Goal: Task Accomplishment & Management: Complete application form

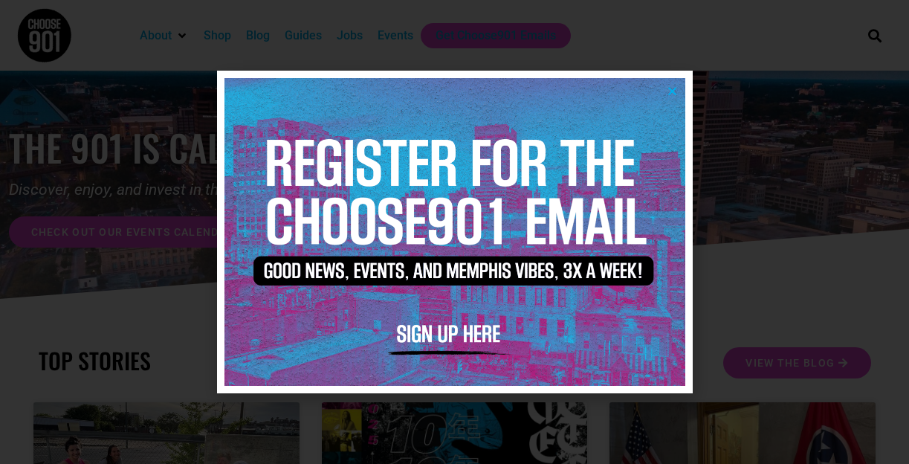
click at [672, 92] on icon "Close" at bounding box center [672, 90] width 11 height 11
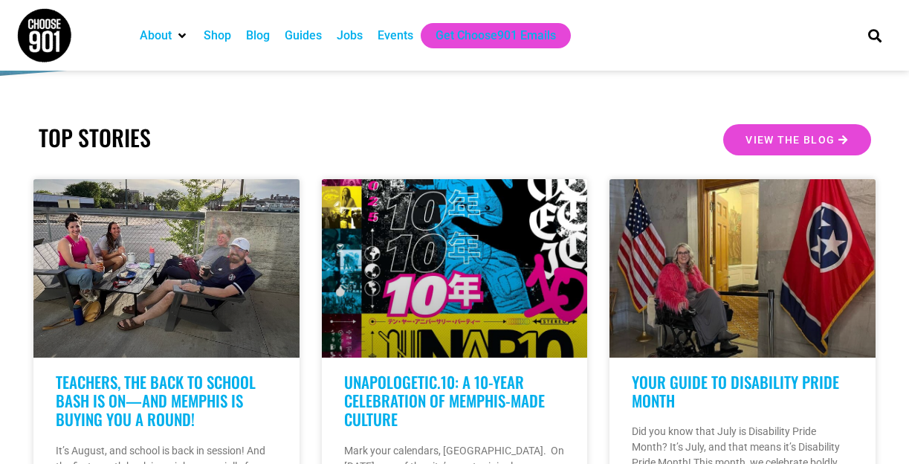
scroll to position [201, 0]
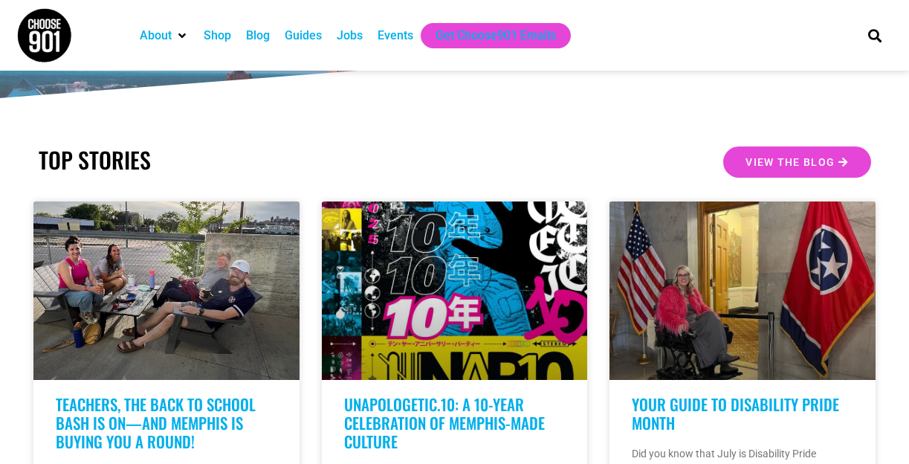
click at [355, 39] on div "Jobs" at bounding box center [350, 36] width 26 height 18
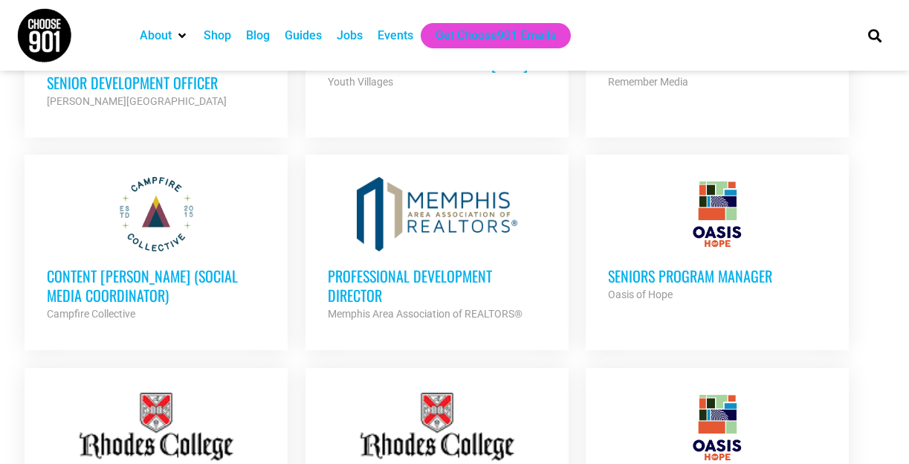
scroll to position [981, 0]
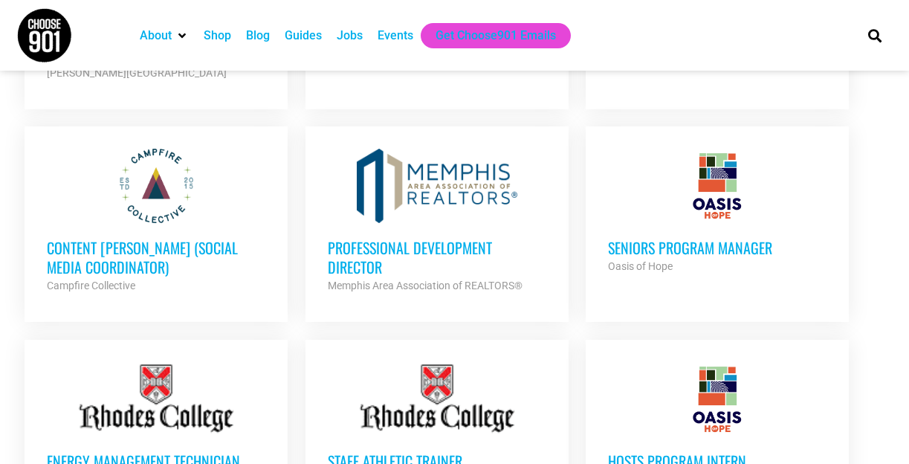
click at [185, 252] on h3 "Content [PERSON_NAME] (Social Media Coordinator)" at bounding box center [156, 257] width 219 height 39
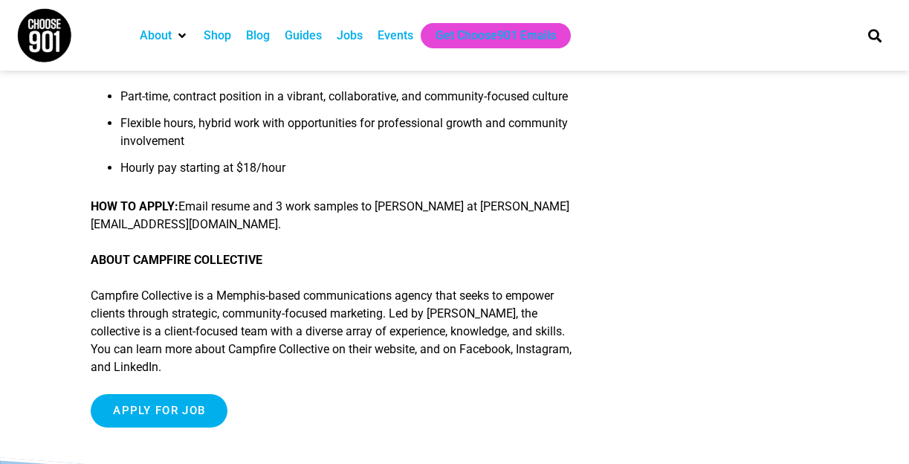
scroll to position [1327, 0]
